Goal: Check status: Check status

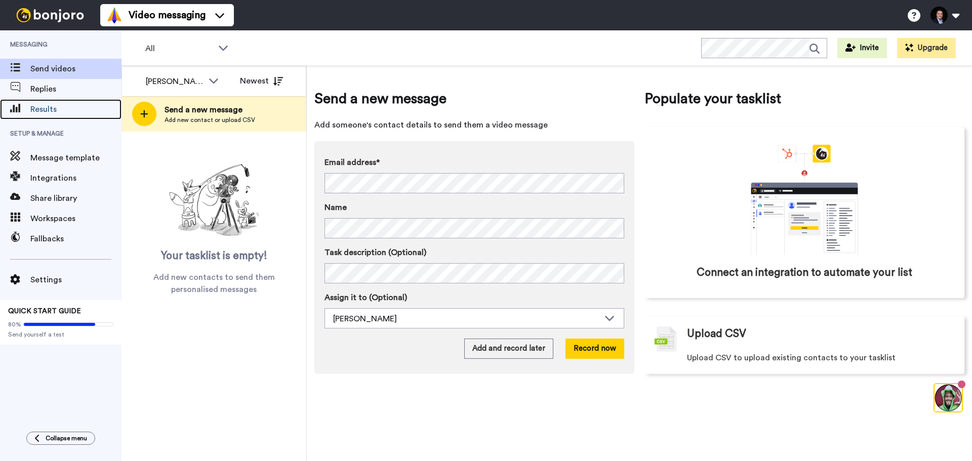
click at [59, 106] on span "Results" at bounding box center [75, 109] width 91 height 12
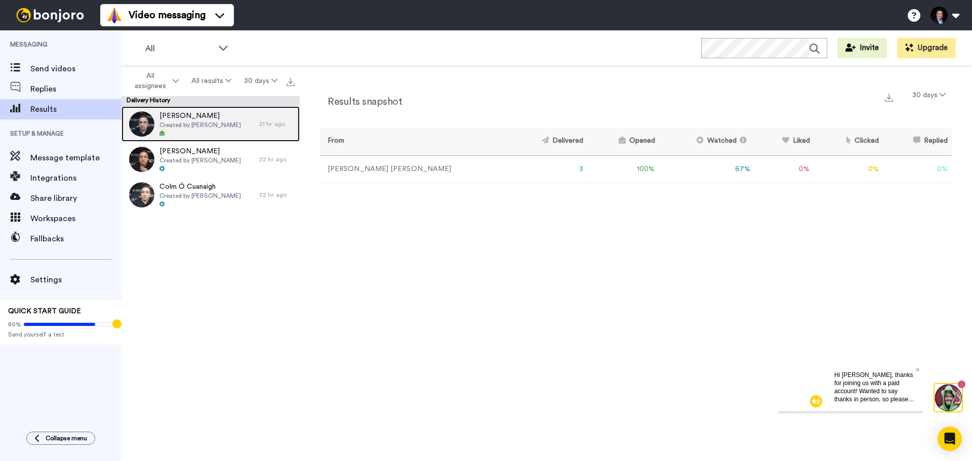
click at [215, 133] on div at bounding box center [199, 133] width 81 height 7
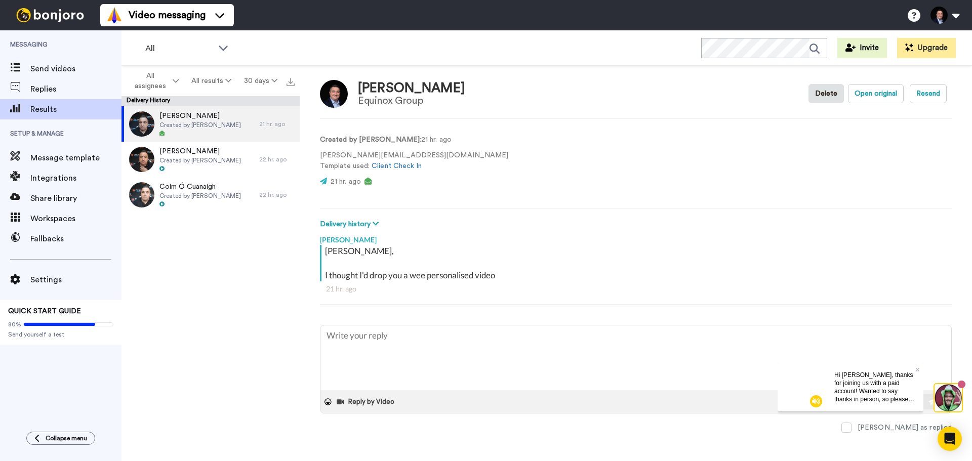
scroll to position [9, 0]
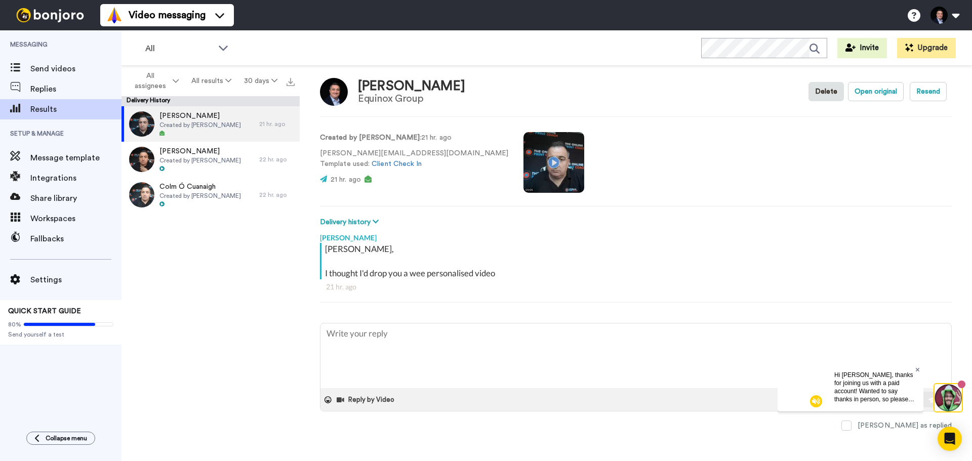
click at [916, 369] on icon at bounding box center [917, 369] width 4 height 6
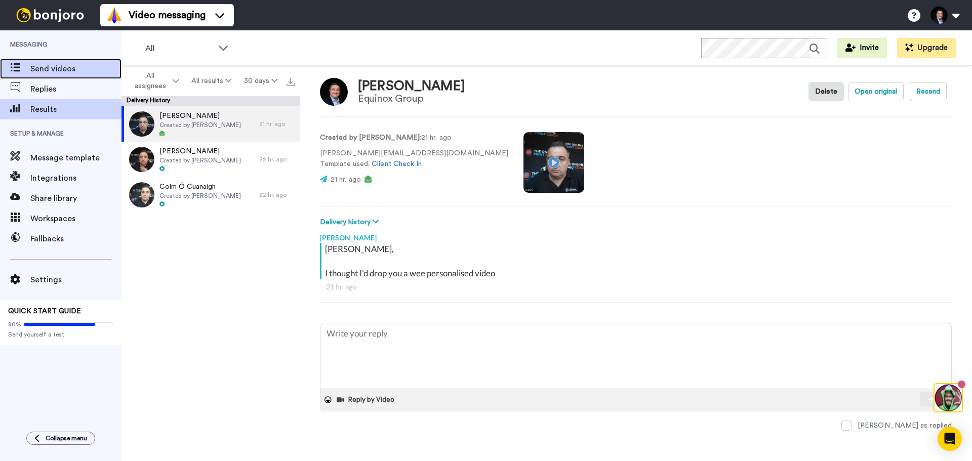
click at [67, 70] on span "Send videos" at bounding box center [75, 69] width 91 height 12
type textarea "x"
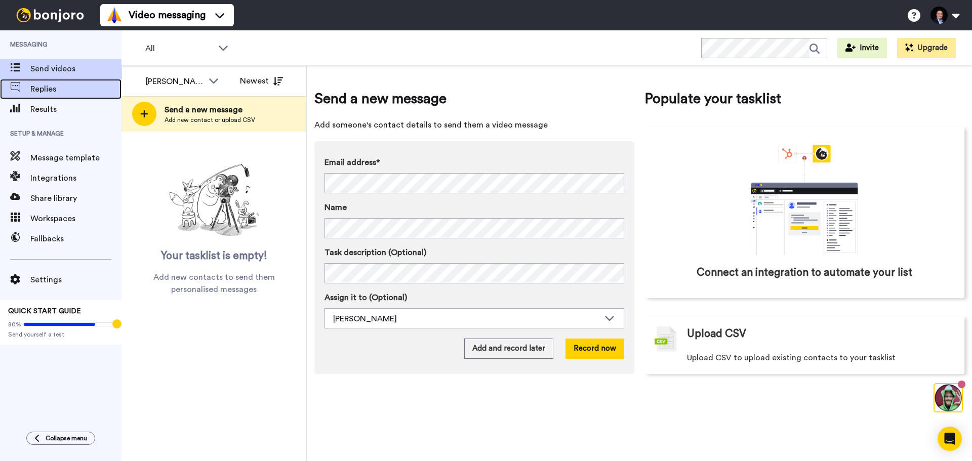
click at [57, 99] on div "Replies" at bounding box center [60, 89] width 121 height 20
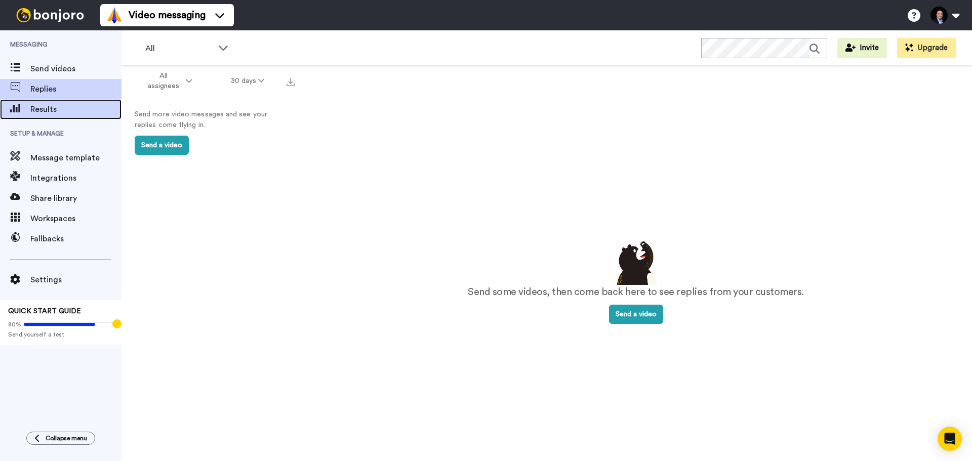
click at [59, 108] on span "Results" at bounding box center [75, 109] width 91 height 12
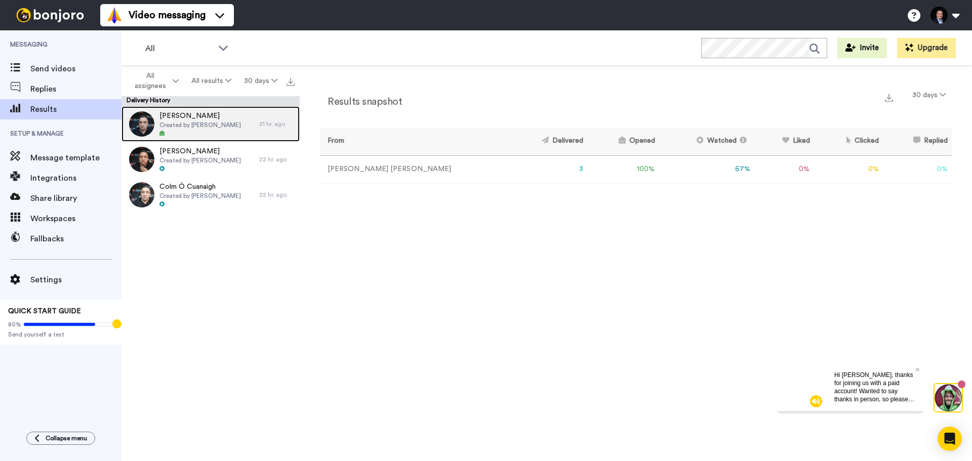
click at [210, 129] on div "[PERSON_NAME] Created by [PERSON_NAME]" at bounding box center [199, 124] width 81 height 26
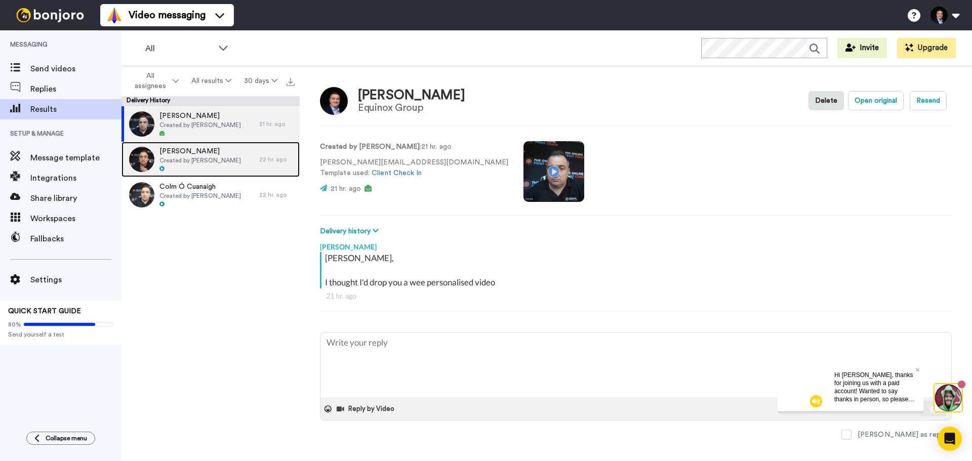
click at [202, 148] on span "[PERSON_NAME]" at bounding box center [199, 151] width 81 height 10
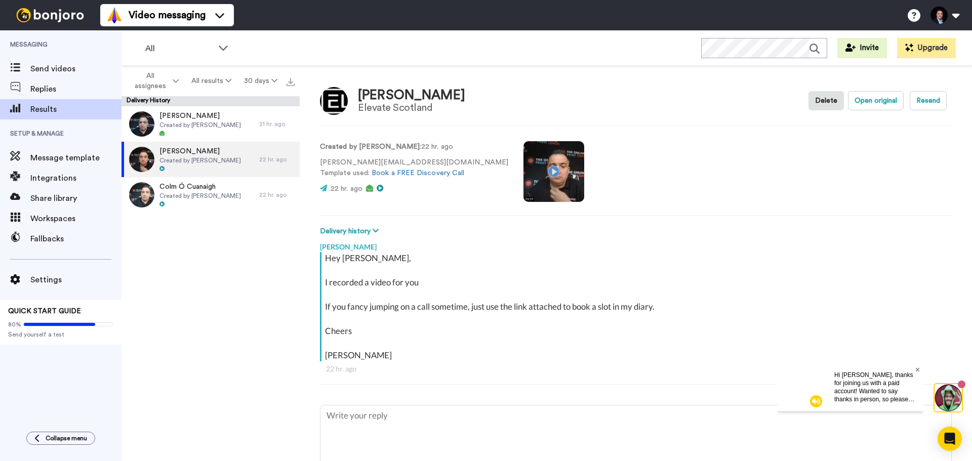
click at [917, 369] on icon at bounding box center [917, 369] width 4 height 4
type textarea "x"
